Goal: Navigation & Orientation: Find specific page/section

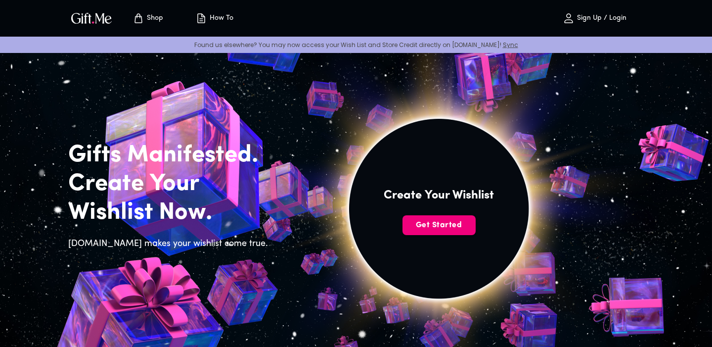
click at [455, 234] on button "Get Started" at bounding box center [439, 225] width 73 height 20
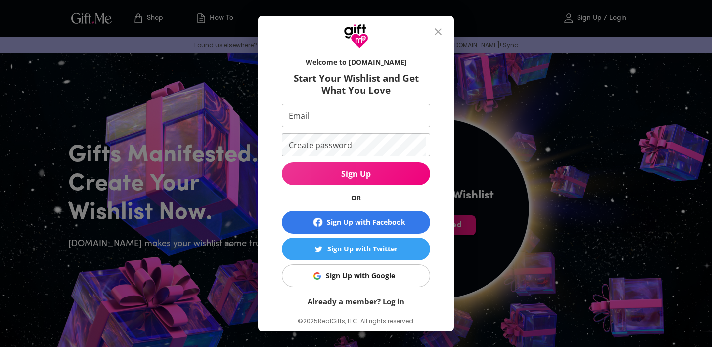
click at [435, 31] on icon "close" at bounding box center [438, 32] width 12 height 12
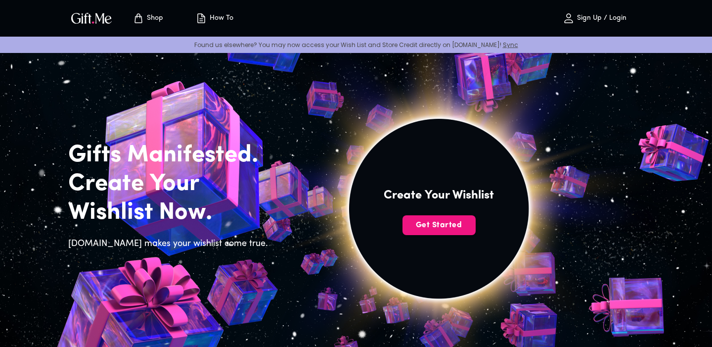
click at [157, 19] on p "Shop" at bounding box center [153, 18] width 19 height 8
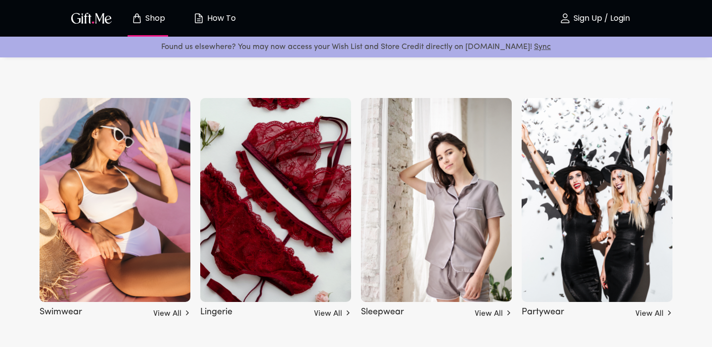
scroll to position [2461, 0]
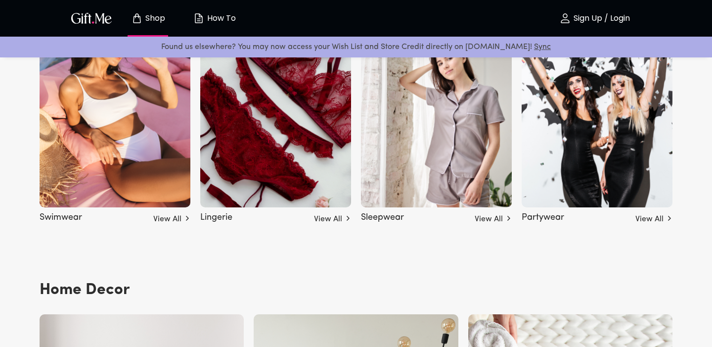
click at [299, 148] on img at bounding box center [275, 105] width 151 height 204
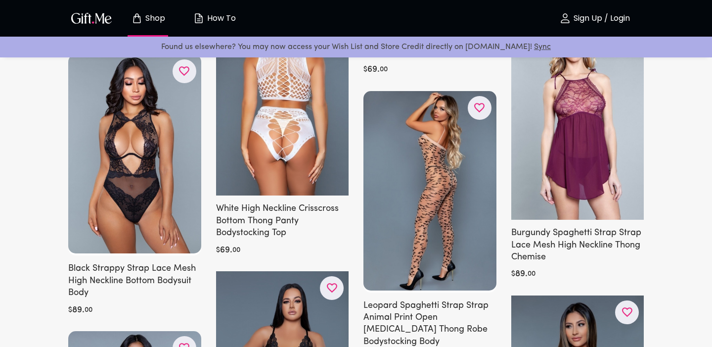
scroll to position [5269, 0]
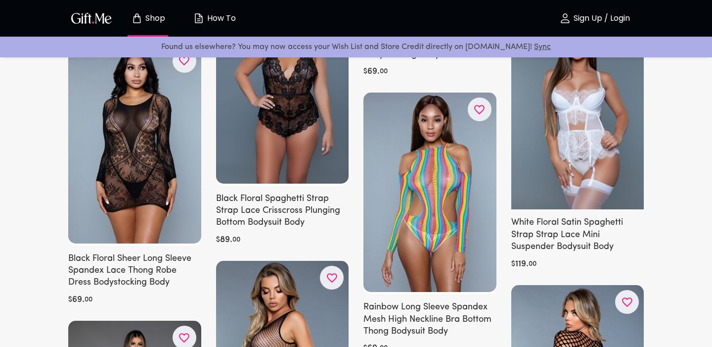
click at [284, 0] on div "Shop How To Sign Up / Login" at bounding box center [356, 18] width 576 height 37
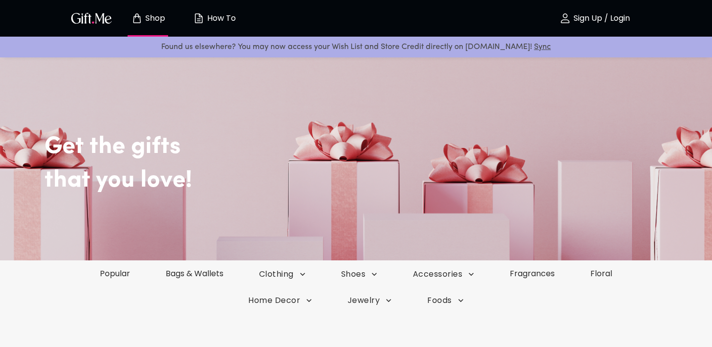
scroll to position [190, 0]
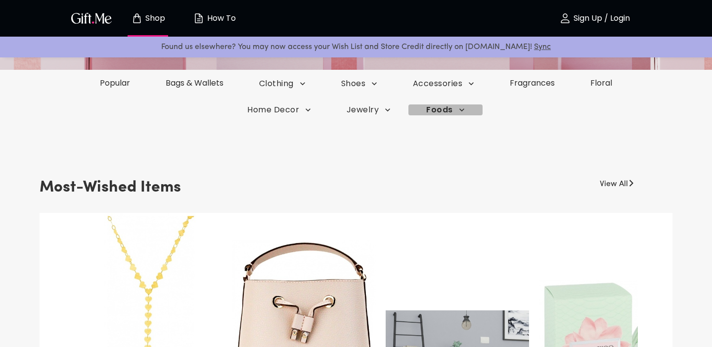
click at [449, 114] on span "Foods" at bounding box center [445, 109] width 38 height 11
click at [548, 87] on div at bounding box center [356, 173] width 712 height 347
click at [546, 84] on link "Fragrances" at bounding box center [532, 82] width 83 height 11
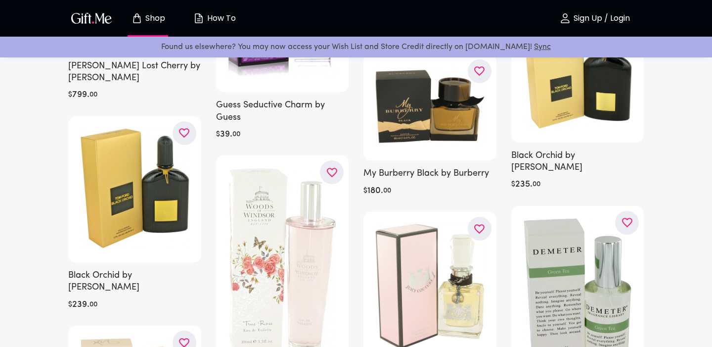
scroll to position [2264, 0]
